Goal: Find specific page/section: Find specific page/section

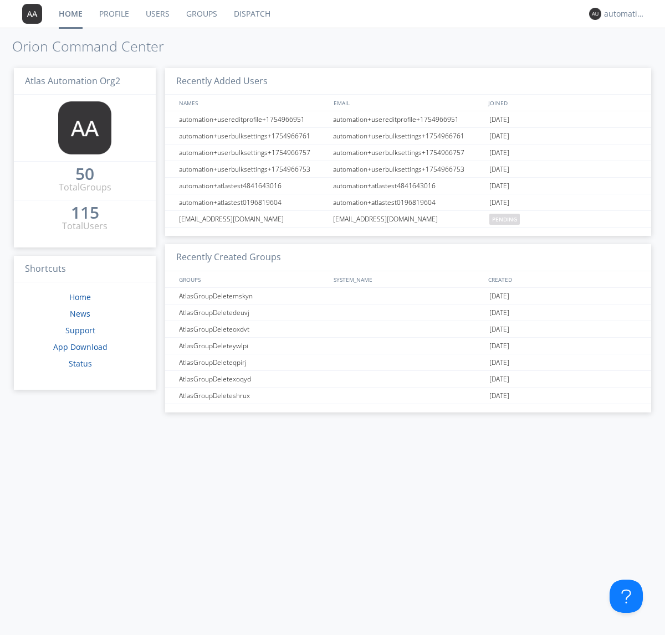
click at [251, 14] on link "Dispatch" at bounding box center [251, 14] width 53 height 28
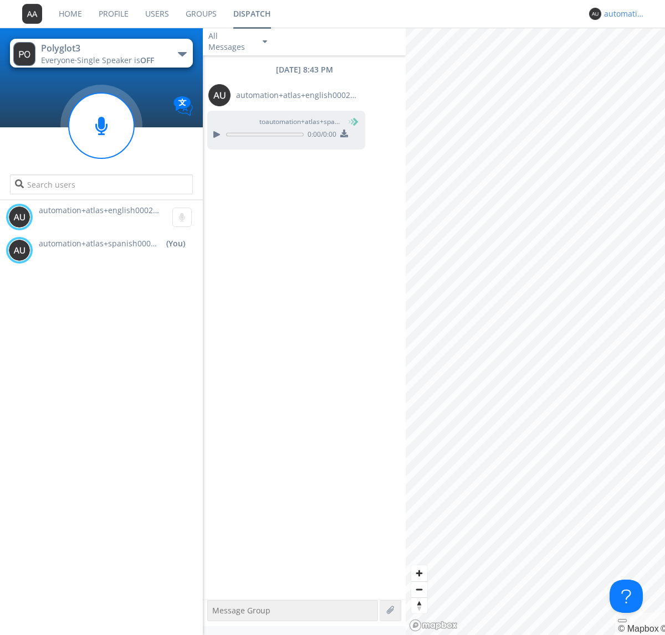
click at [622, 14] on div "automation+atlas+spanish0002+org2" at bounding box center [625, 13] width 42 height 11
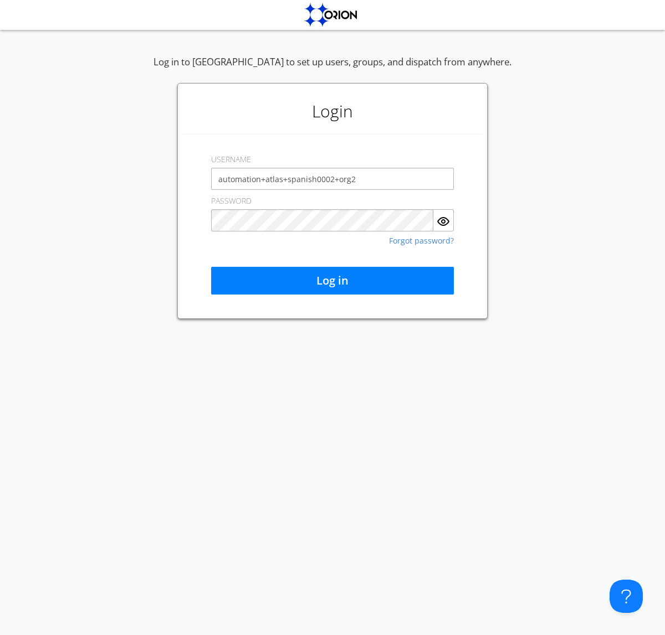
type input "automation+atlas+spanish0002+org2"
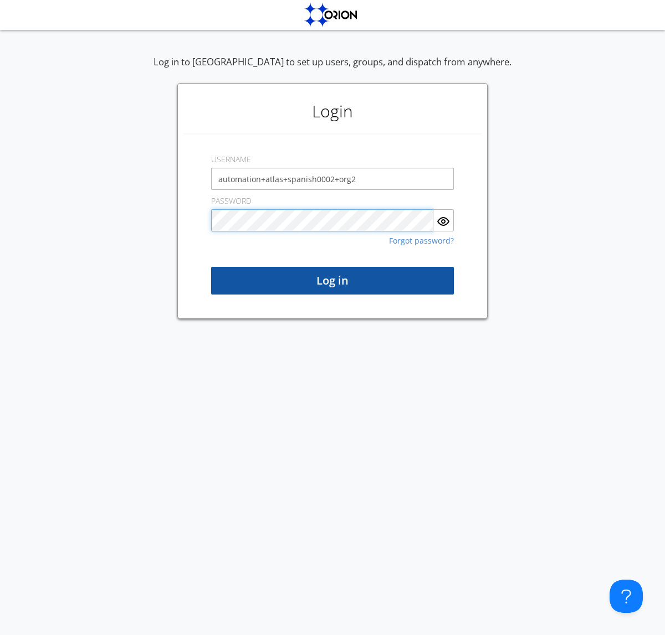
click at [332, 281] on button "Log in" at bounding box center [332, 281] width 243 height 28
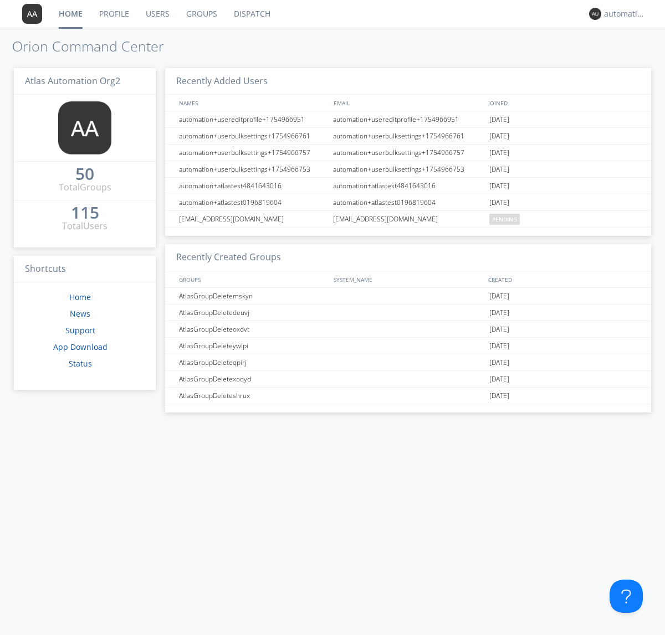
click at [251, 14] on link "Dispatch" at bounding box center [251, 14] width 53 height 28
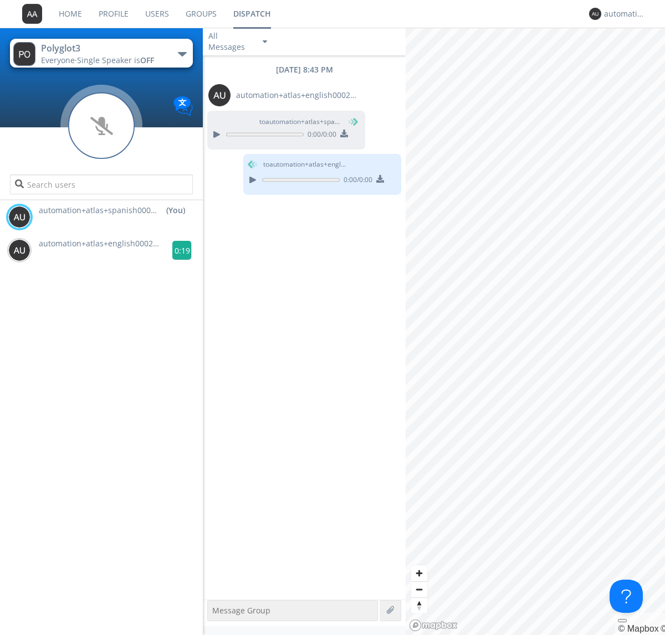
click at [177, 250] on g at bounding box center [181, 250] width 19 height 19
